Goal: Information Seeking & Learning: Compare options

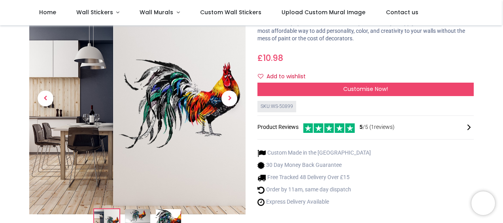
scroll to position [50, 0]
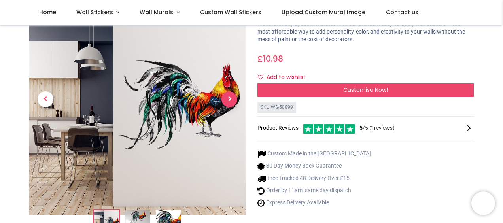
click at [226, 99] on span "Next" at bounding box center [229, 99] width 16 height 16
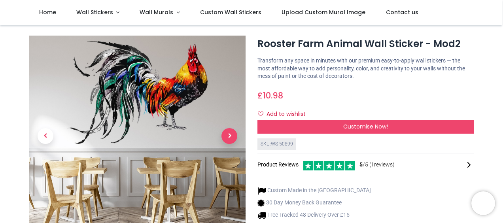
scroll to position [13, 0]
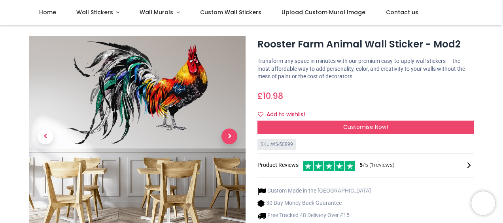
click at [229, 136] on span "Next" at bounding box center [229, 137] width 16 height 16
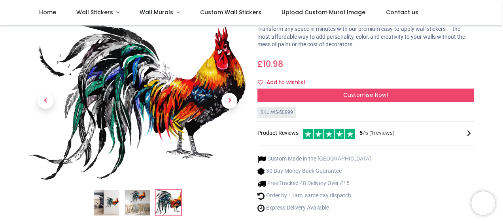
scroll to position [55, 0]
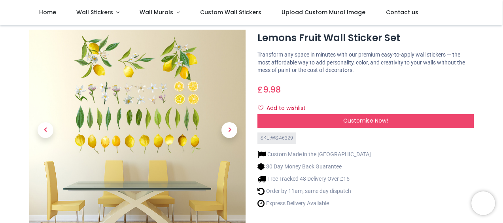
scroll to position [20, 0]
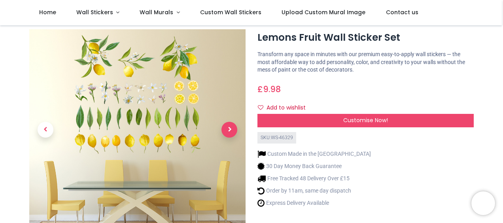
click at [225, 127] on span "Next" at bounding box center [229, 130] width 16 height 16
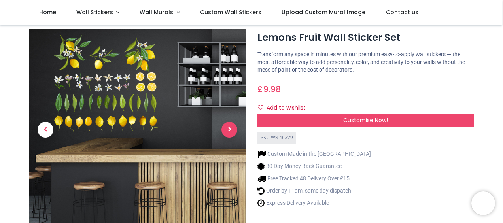
click at [225, 127] on span "Next" at bounding box center [229, 130] width 16 height 16
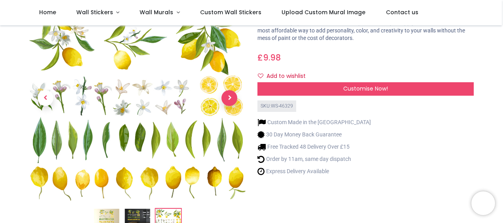
scroll to position [56, 0]
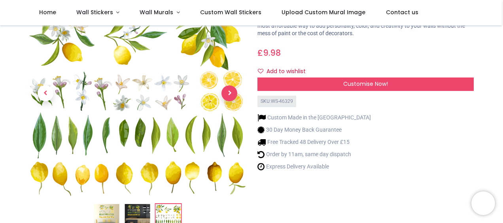
click at [227, 94] on span "Next" at bounding box center [229, 93] width 16 height 16
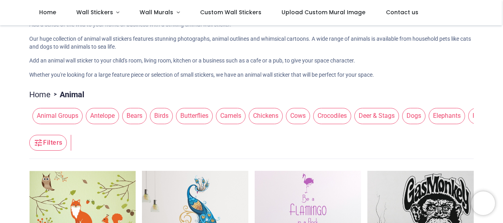
scroll to position [35, 0]
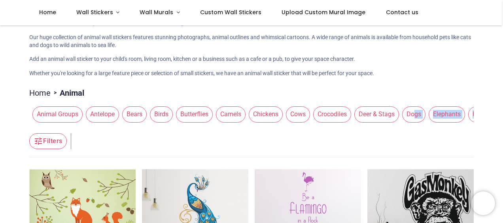
drag, startPoint x: 403, startPoint y: 133, endPoint x: 408, endPoint y: 119, distance: 15.4
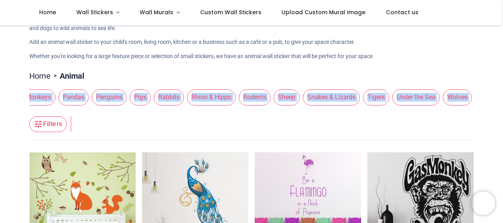
scroll to position [51, 0]
click at [274, 99] on span "Sheep" at bounding box center [287, 98] width 26 height 16
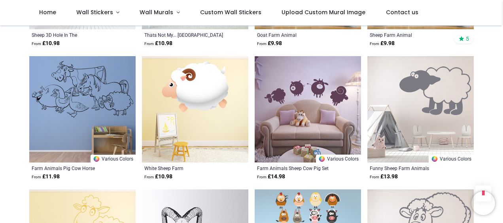
scroll to position [412, 0]
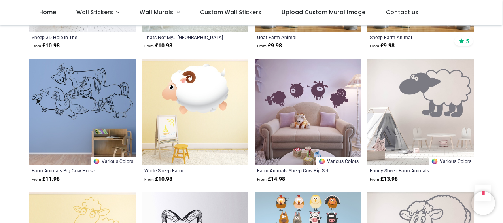
click at [257, 125] on img at bounding box center [308, 112] width 106 height 106
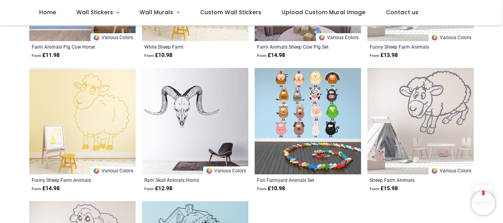
scroll to position [534, 0]
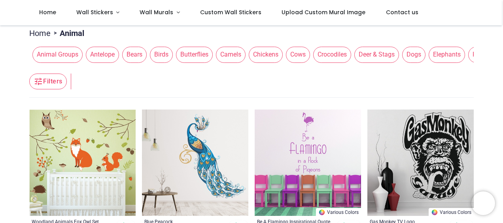
scroll to position [96, 0]
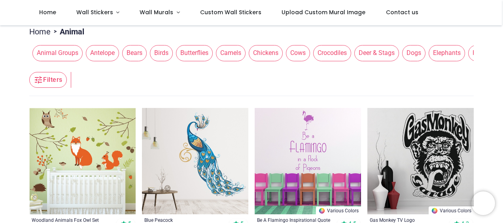
click at [163, 55] on span "Birds" at bounding box center [161, 53] width 23 height 16
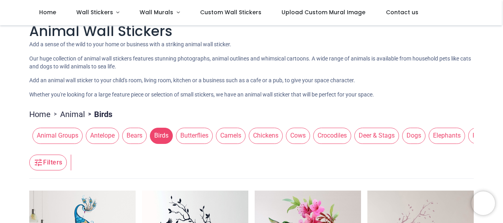
scroll to position [13, 0]
click at [257, 137] on span "Chickens" at bounding box center [266, 136] width 34 height 16
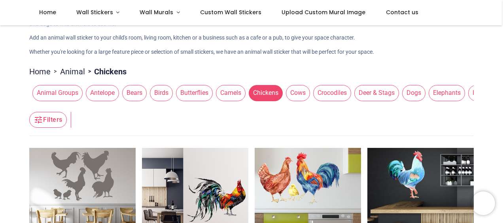
scroll to position [56, 0]
click at [290, 98] on span "Cows" at bounding box center [298, 93] width 24 height 16
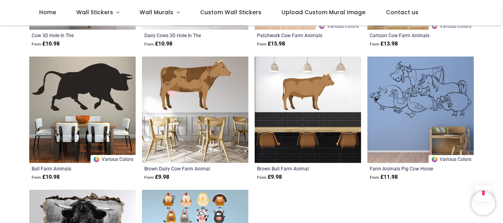
scroll to position [681, 0]
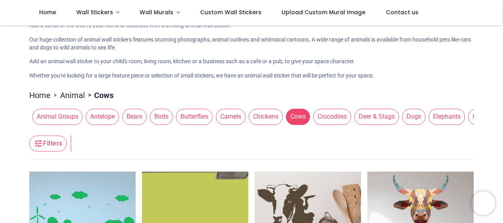
scroll to position [32, 0]
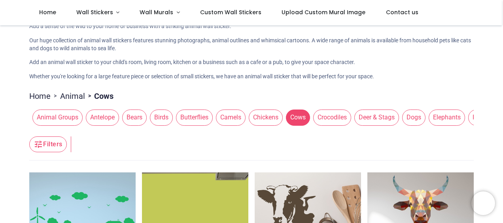
click at [367, 123] on span "Deer & Stags" at bounding box center [376, 118] width 45 height 16
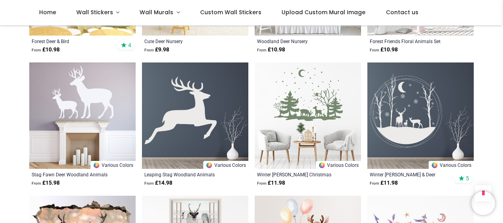
scroll to position [408, 0]
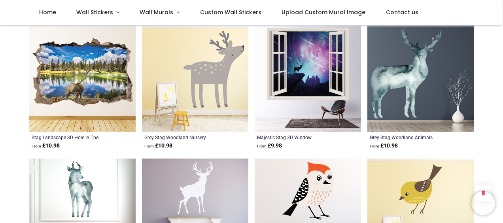
scroll to position [1244, 0]
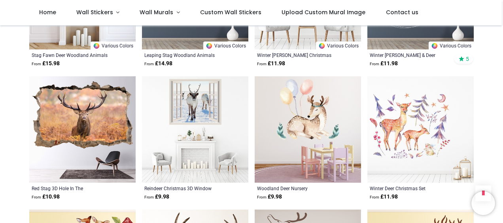
scroll to position [162, 0]
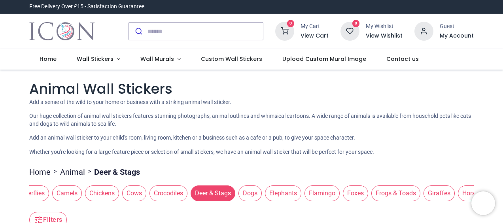
scroll to position [0, 165]
click at [346, 192] on span "Foxes" at bounding box center [354, 193] width 25 height 16
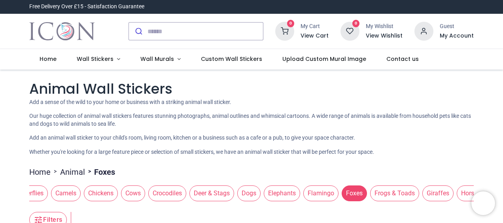
click at [374, 193] on span "Frogs & Toads" at bounding box center [394, 193] width 49 height 16
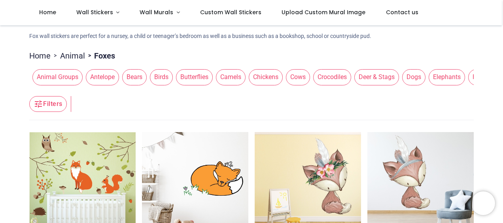
scroll to position [51, 0]
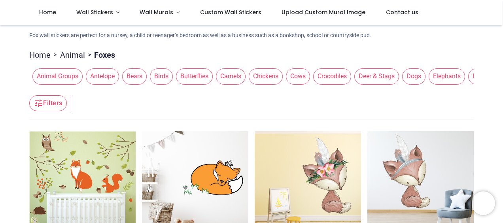
click at [55, 79] on span "Animal Groups" at bounding box center [57, 76] width 50 height 16
click at [57, 104] on button "Filters" at bounding box center [47, 103] width 37 height 16
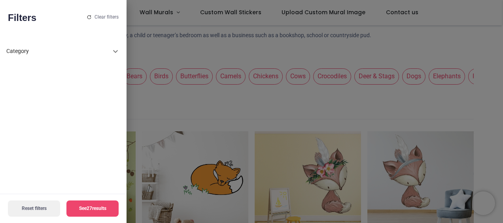
click at [114, 51] on icon at bounding box center [115, 51] width 5 height 3
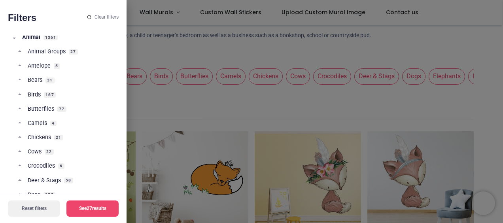
scroll to position [43, 0]
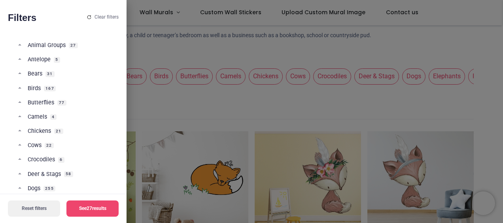
click at [38, 145] on span "Cows" at bounding box center [35, 146] width 14 height 8
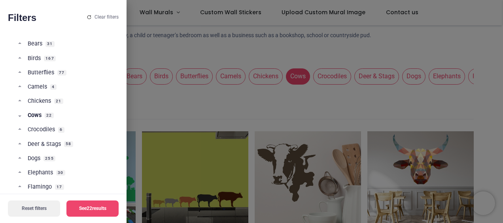
scroll to position [77, 0]
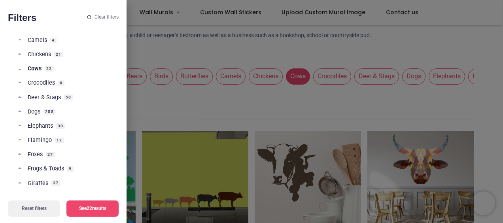
click at [38, 164] on link "Foxes 27" at bounding box center [66, 158] width 96 height 14
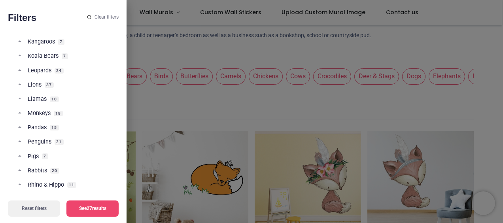
scroll to position [333, 0]
click at [31, 156] on span "Pigs" at bounding box center [33, 156] width 11 height 8
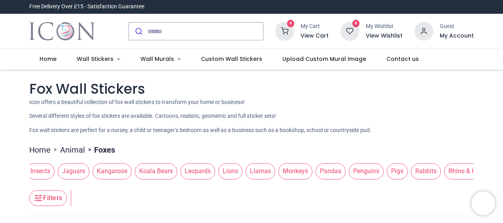
scroll to position [0, 672]
click at [386, 175] on span "Pigs" at bounding box center [396, 171] width 21 height 16
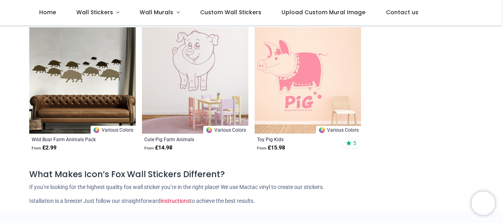
scroll to position [287, 0]
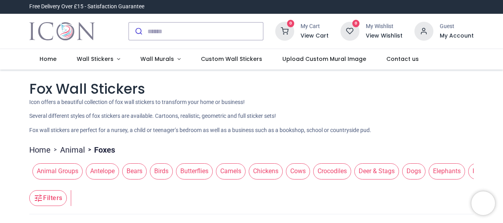
click at [72, 167] on span "Animal Groups" at bounding box center [57, 171] width 50 height 16
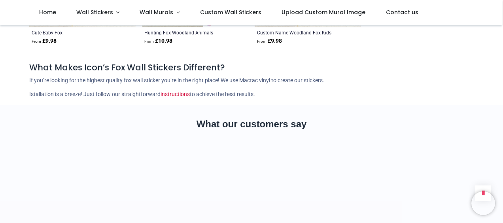
scroll to position [1061, 0]
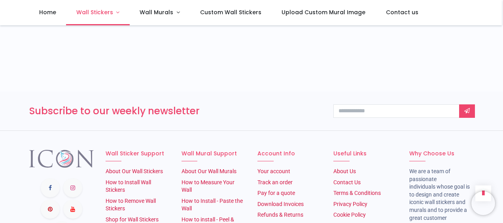
scroll to position [1061, 0]
